Goal: Task Accomplishment & Management: Understand process/instructions

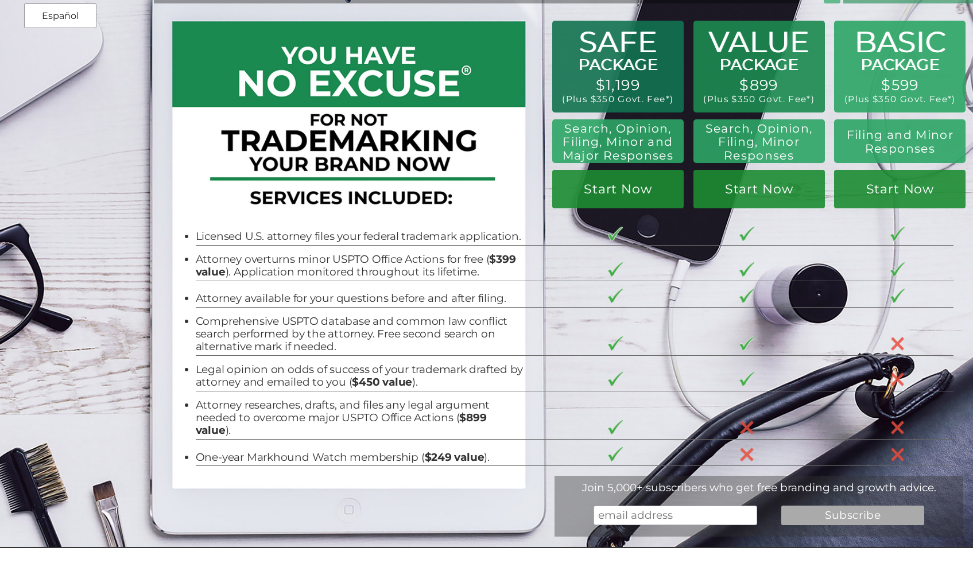
scroll to position [37, 0]
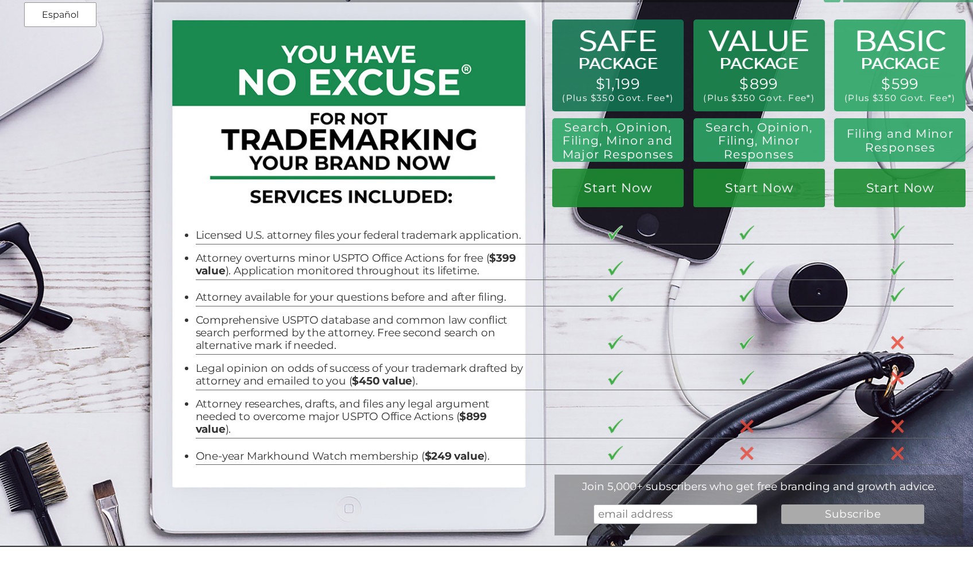
click at [267, 410] on li "Attorney researches, drafts, and files any legal argument needed to overcome ma…" at bounding box center [360, 417] width 328 height 38
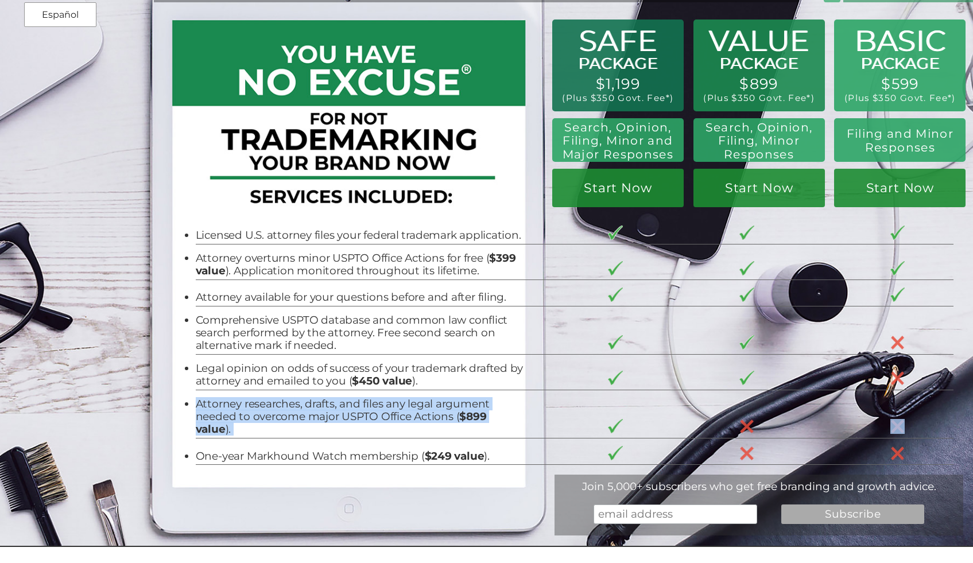
click at [267, 410] on li "Attorney researches, drafts, and files any legal argument needed to overcome ma…" at bounding box center [360, 417] width 328 height 38
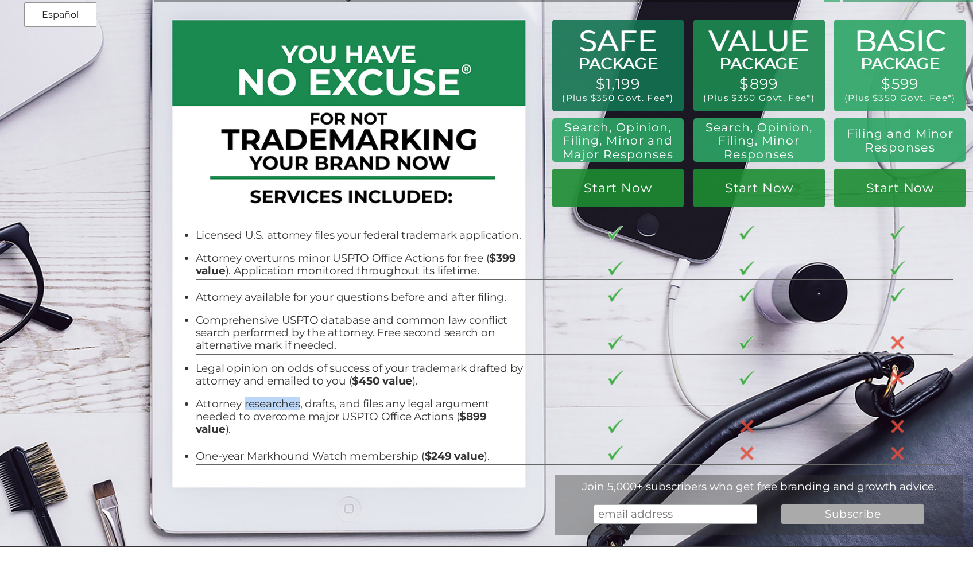
click at [267, 410] on li "Attorney researches, drafts, and files any legal argument needed to overcome ma…" at bounding box center [360, 417] width 328 height 38
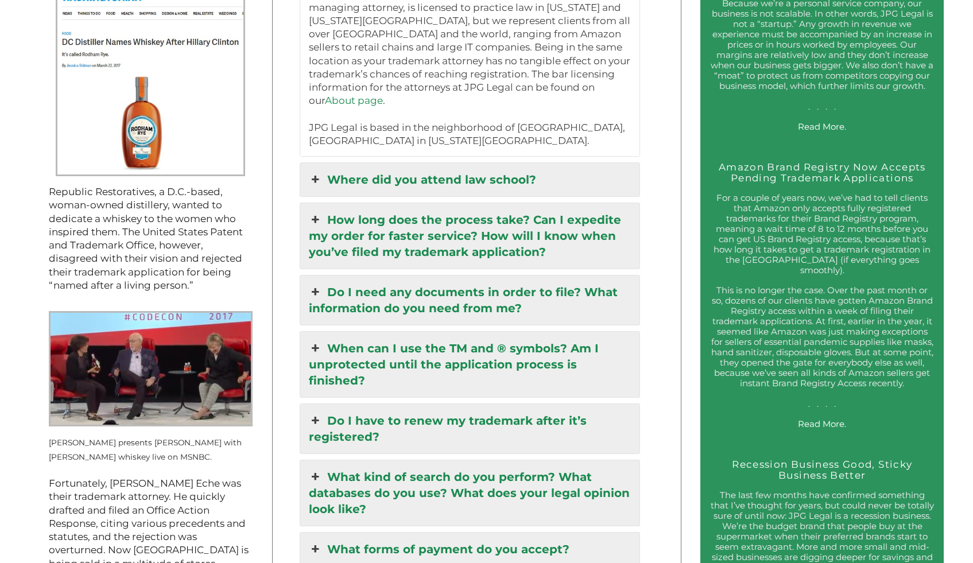
scroll to position [1328, 0]
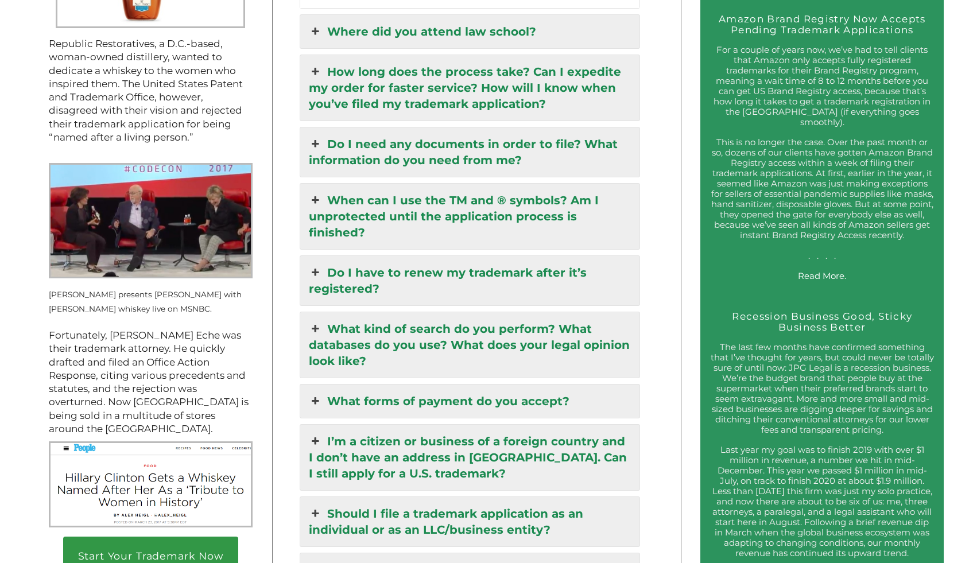
click at [365, 256] on link "Do I have to renew my trademark after it’s registered?" at bounding box center [469, 280] width 339 height 49
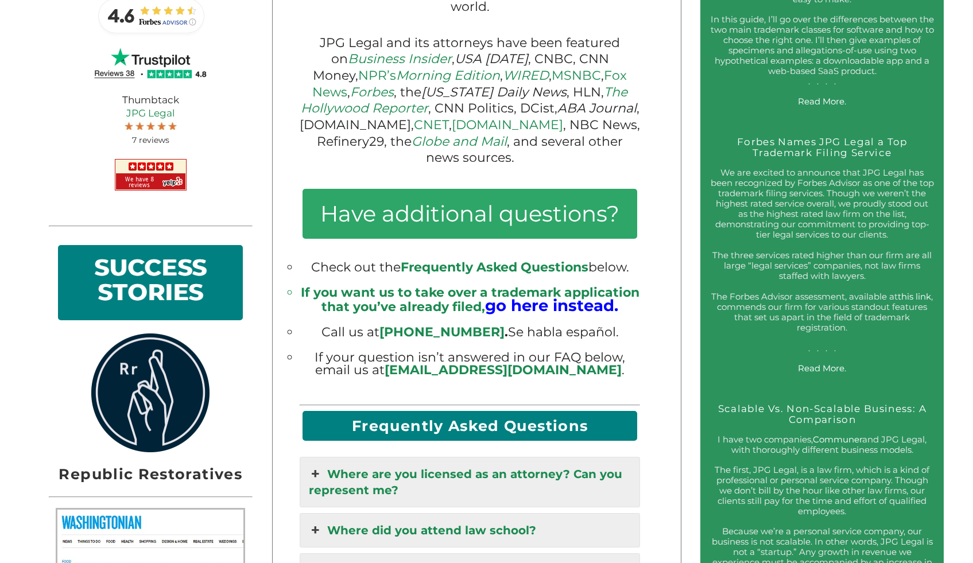
scroll to position [0, 0]
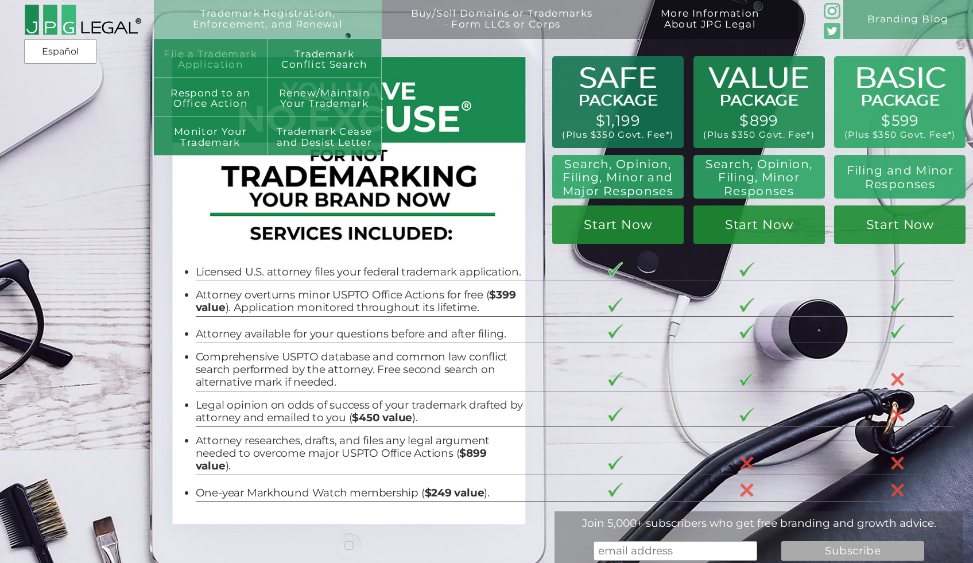
click at [219, 67] on link "File a Trademark Application" at bounding box center [211, 58] width 114 height 39
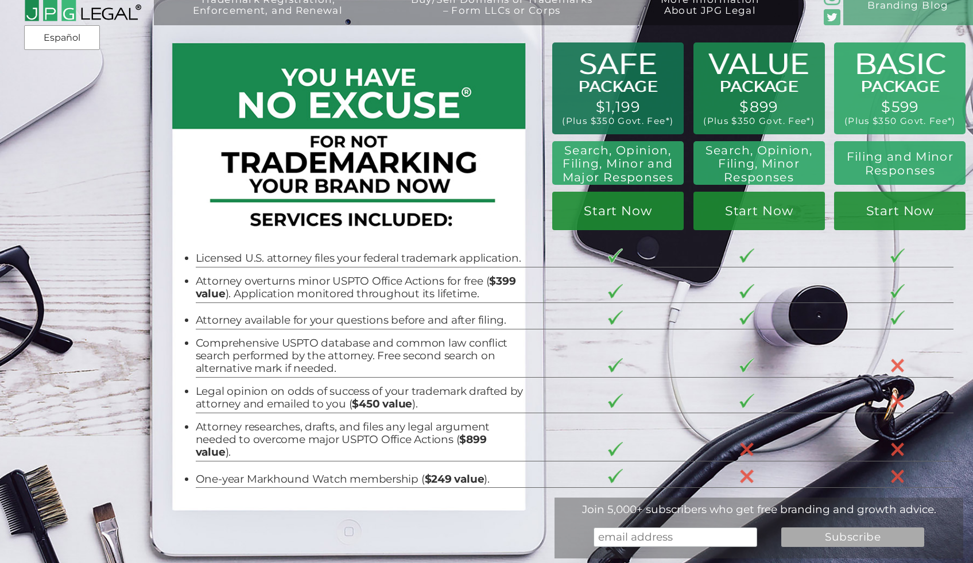
scroll to position [17, 0]
